Goal: Entertainment & Leisure: Consume media (video, audio)

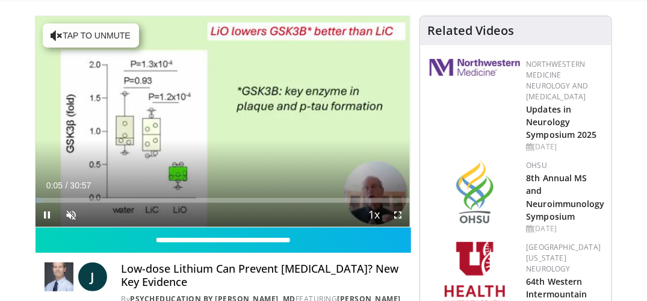
scroll to position [120, 0]
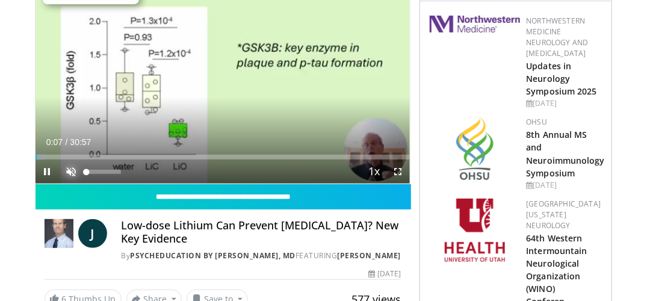
click at [70, 169] on span "Video Player" at bounding box center [72, 171] width 24 height 24
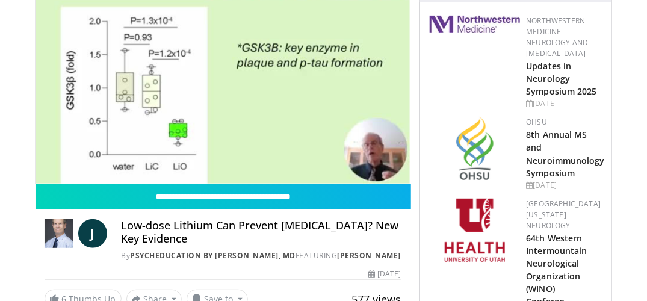
scroll to position [60, 0]
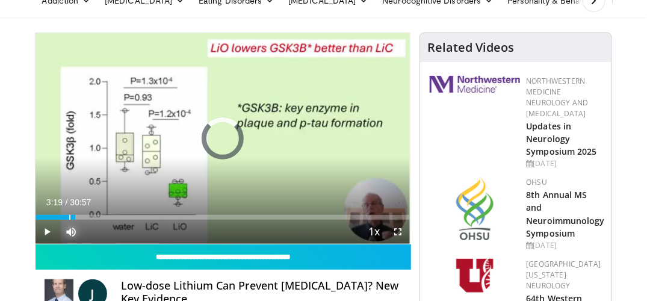
drag, startPoint x: 65, startPoint y: 218, endPoint x: 57, endPoint y: 221, distance: 8.8
click at [55, 221] on div "Current Time 3:19 / Duration 30:57 Play Skip Backward Skip Forward Mute 0% Load…" at bounding box center [222, 232] width 375 height 24
